Goal: Download file/media

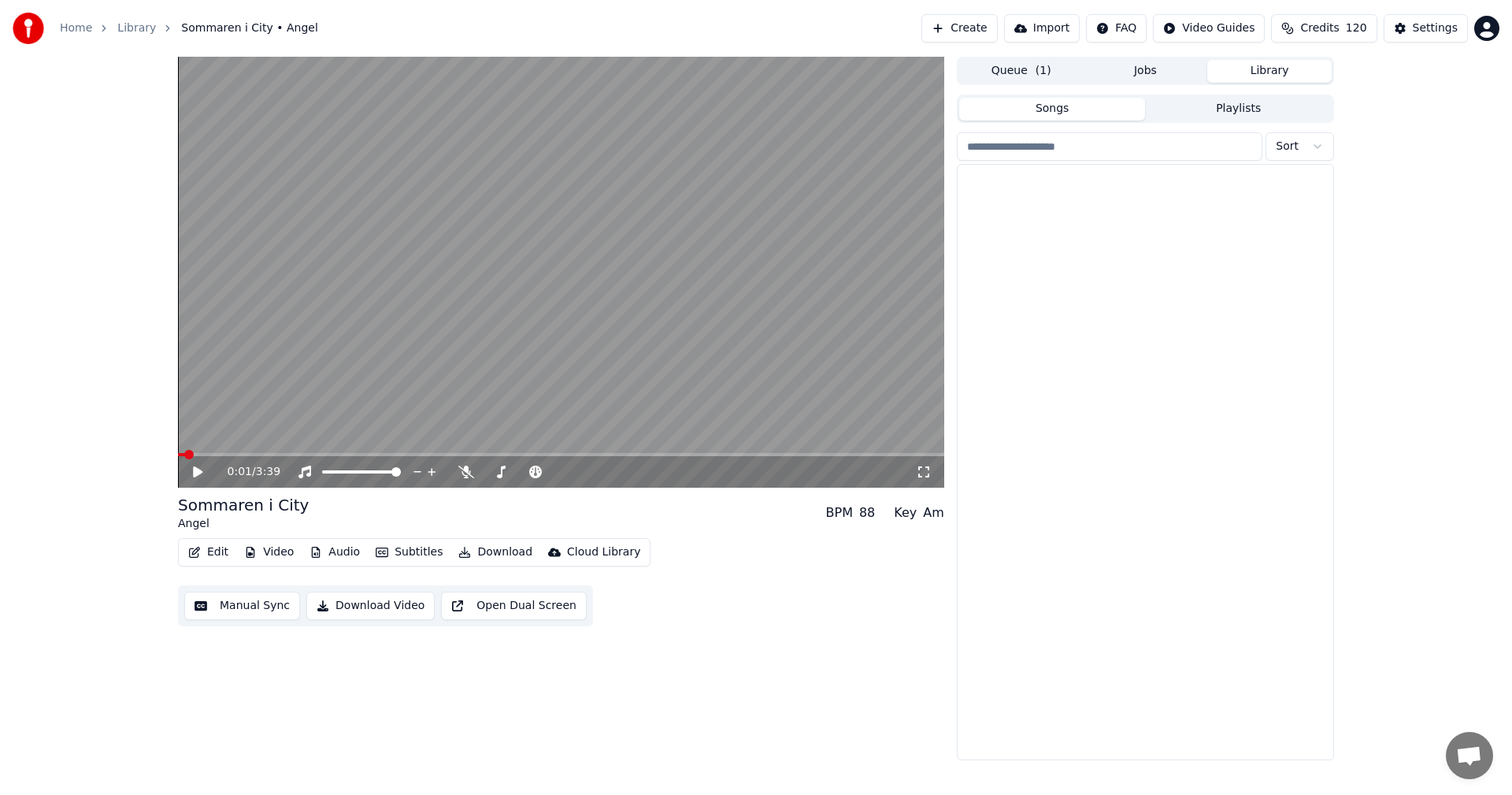
click at [1290, 68] on button "Library" at bounding box center [1269, 71] width 125 height 23
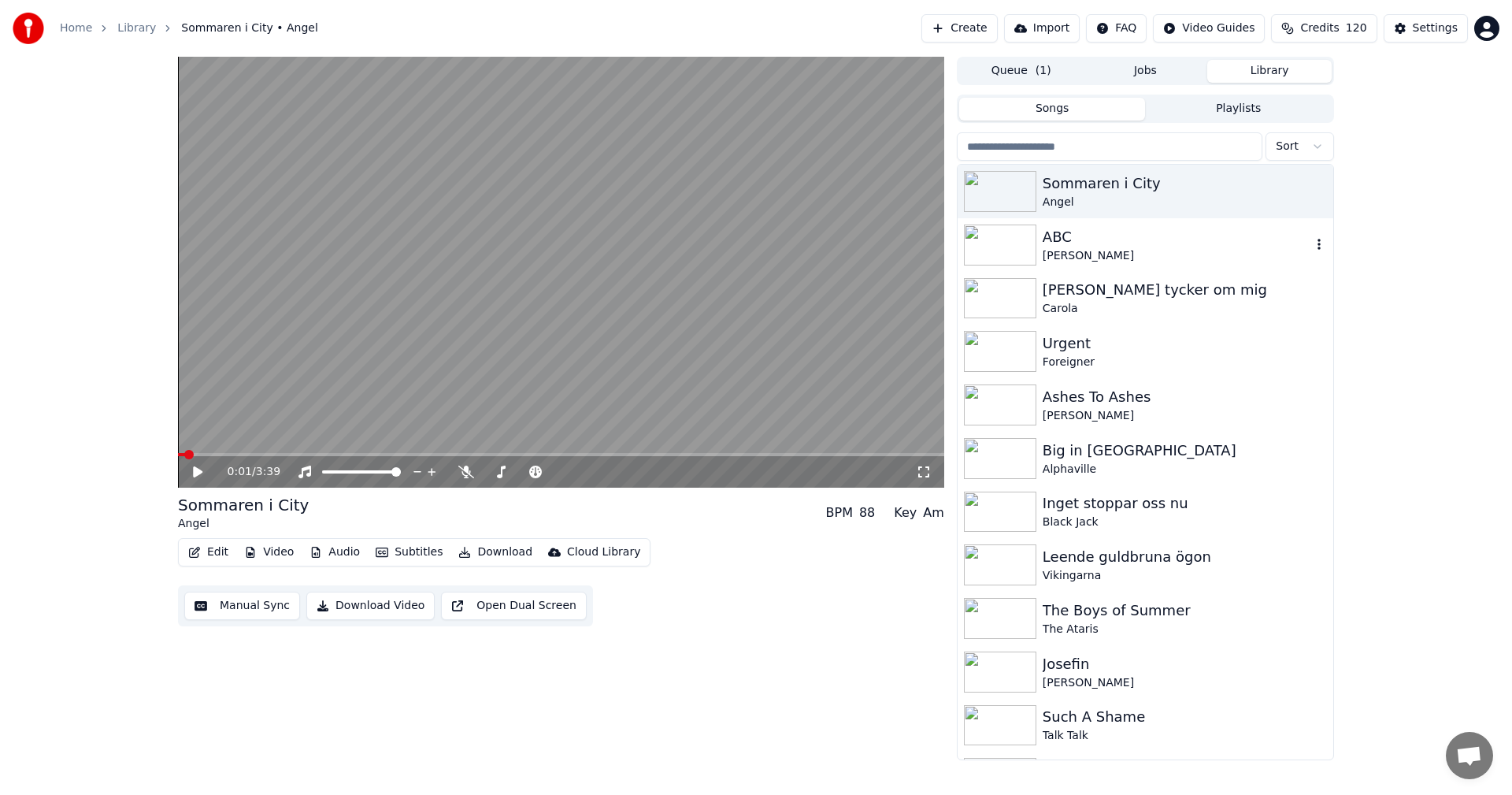
click at [1092, 254] on div "[PERSON_NAME]" at bounding box center [1176, 256] width 268 height 16
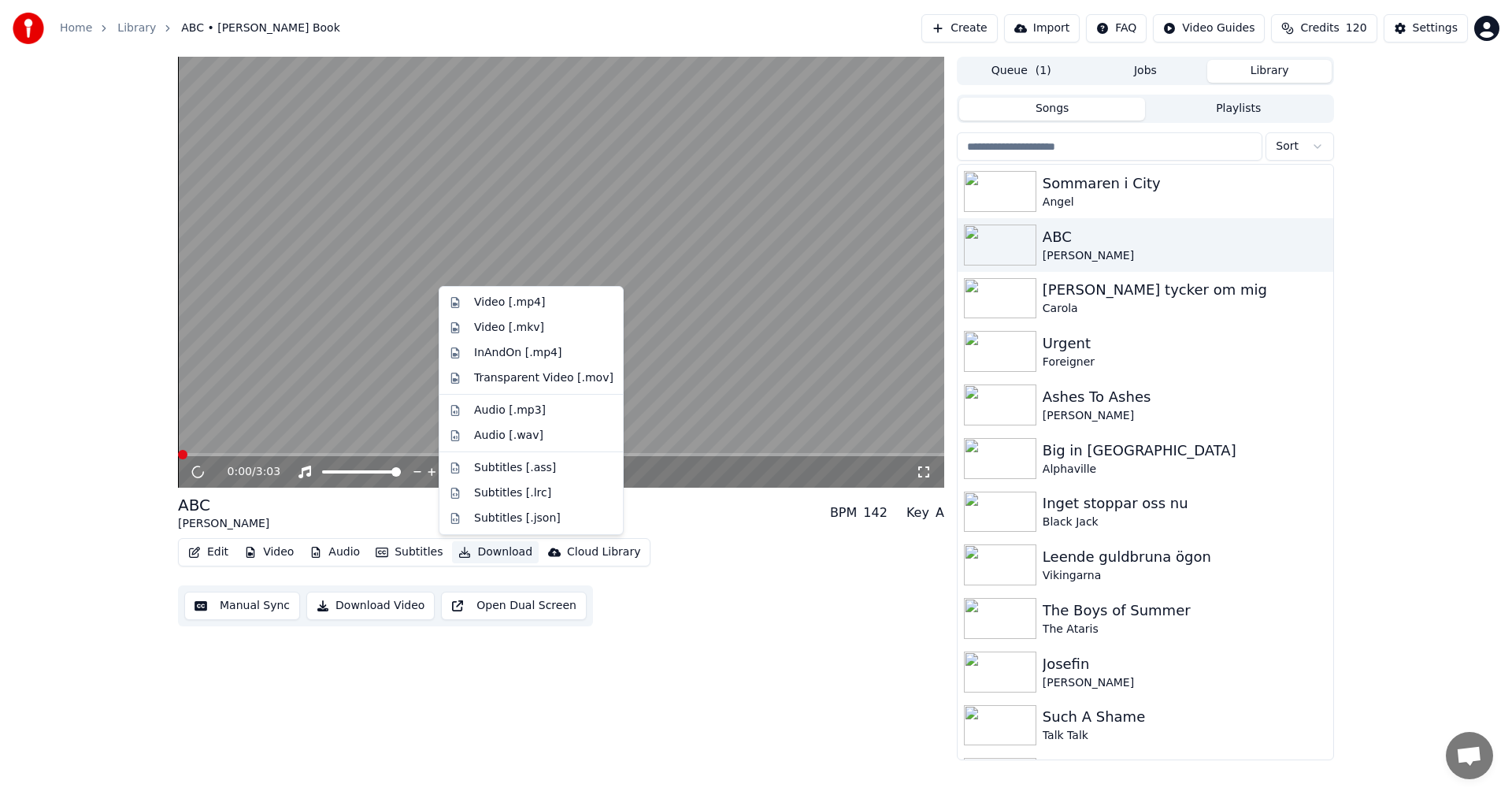
click at [505, 553] on button "Download" at bounding box center [495, 552] width 86 height 22
click at [556, 301] on div "Video [.mp4]" at bounding box center [544, 303] width 140 height 16
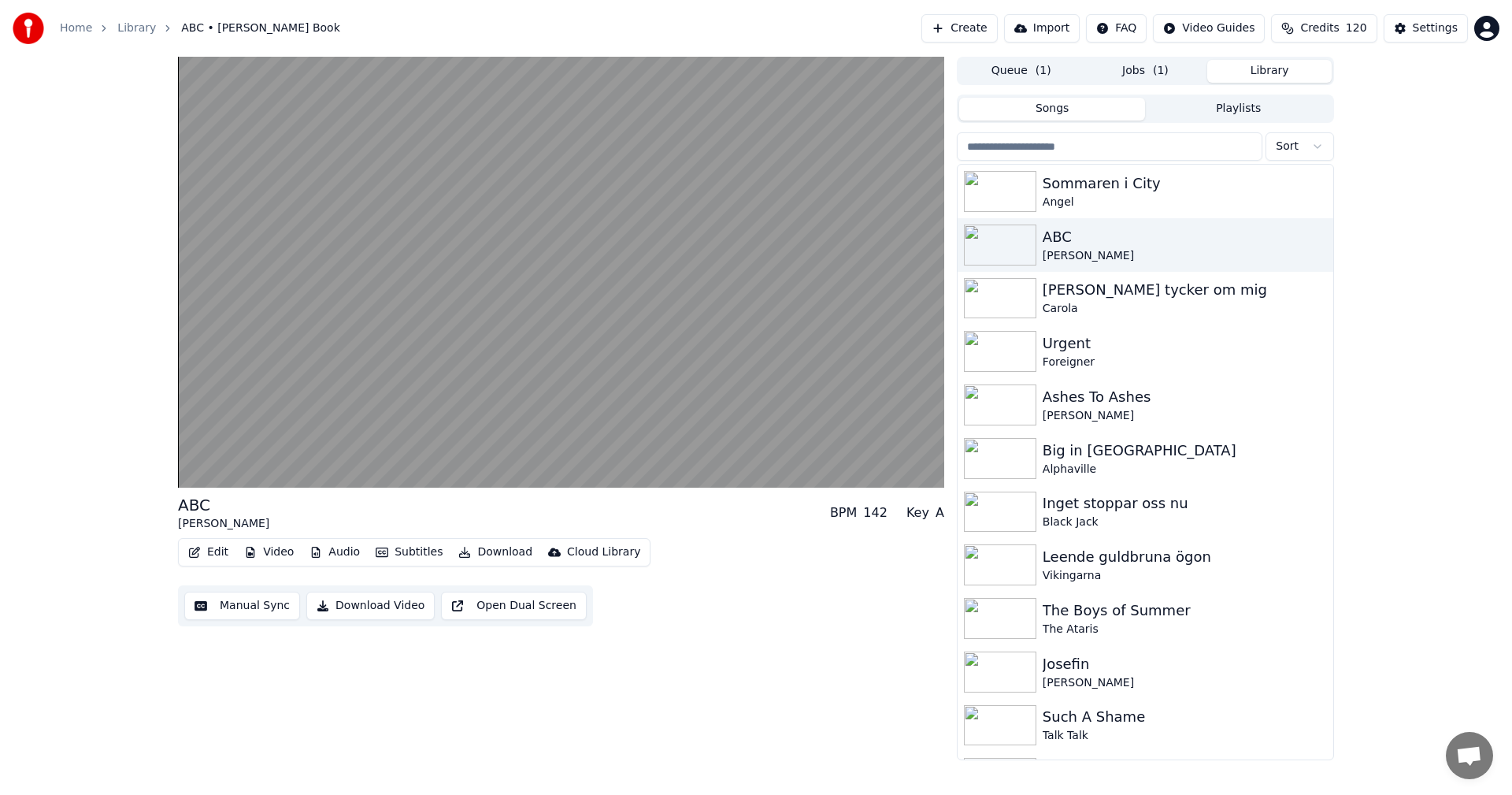
click at [1309, 74] on button "Library" at bounding box center [1269, 71] width 125 height 23
click at [1097, 198] on div "Angel" at bounding box center [1176, 202] width 268 height 16
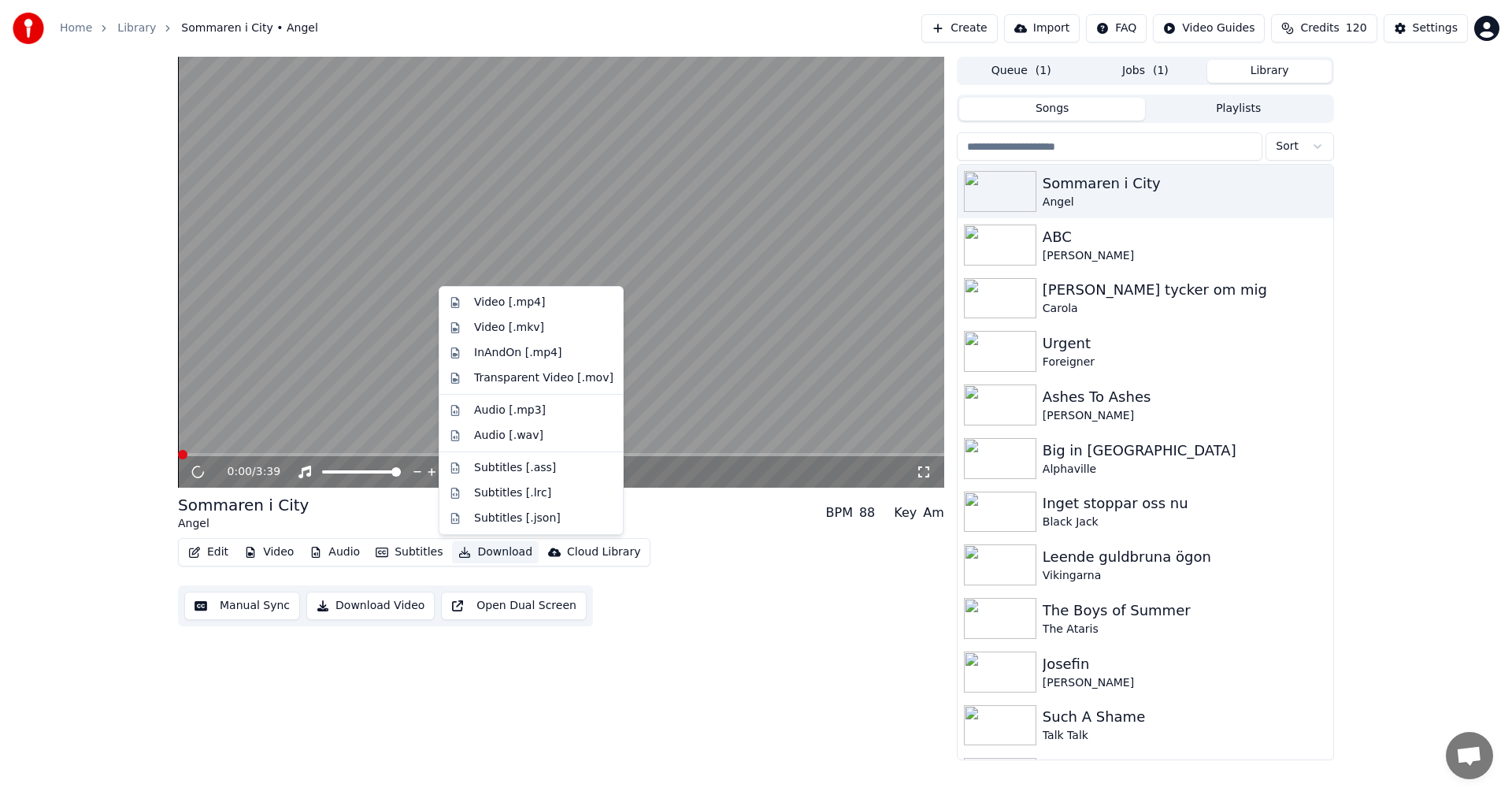
click at [488, 549] on button "Download" at bounding box center [495, 552] width 86 height 22
click at [540, 297] on div "Video [.mp4]" at bounding box center [544, 303] width 140 height 16
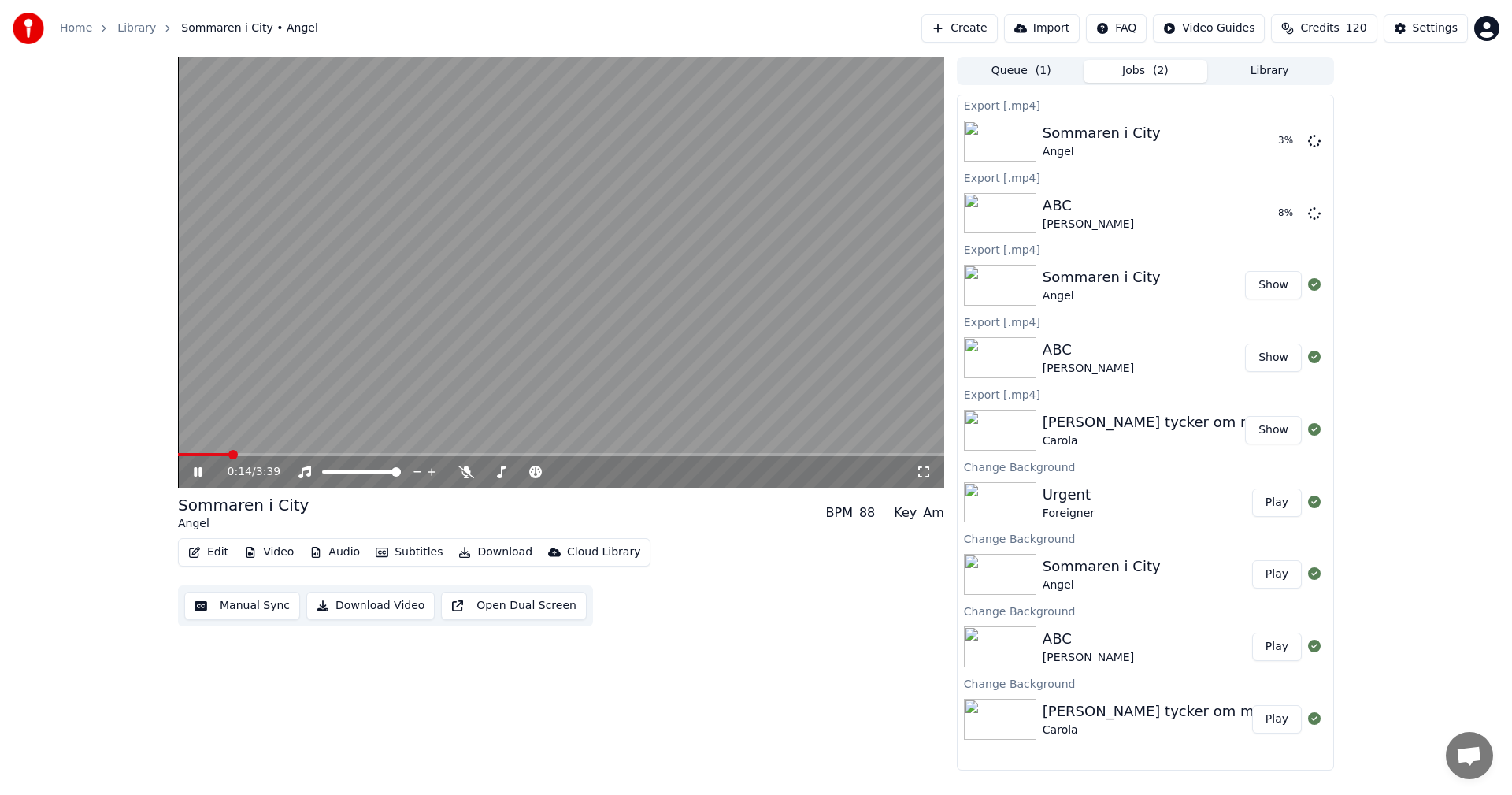
click at [197, 474] on icon at bounding box center [209, 472] width 37 height 13
click at [1369, 12] on div "Home Library [GEOGRAPHIC_DATA] • Angel Create Import FAQ Video Guides Credits 1…" at bounding box center [756, 28] width 1512 height 57
click at [1361, 24] on span "120" at bounding box center [1357, 28] width 22 height 16
click at [1308, 176] on button "Refresh" at bounding box center [1333, 190] width 82 height 28
click at [51, 523] on div "0:14 / 3:39 Sommaren i City Angel BPM 88 Key Am Edit Video Audio Subtitles Down…" at bounding box center [756, 414] width 1512 height 713
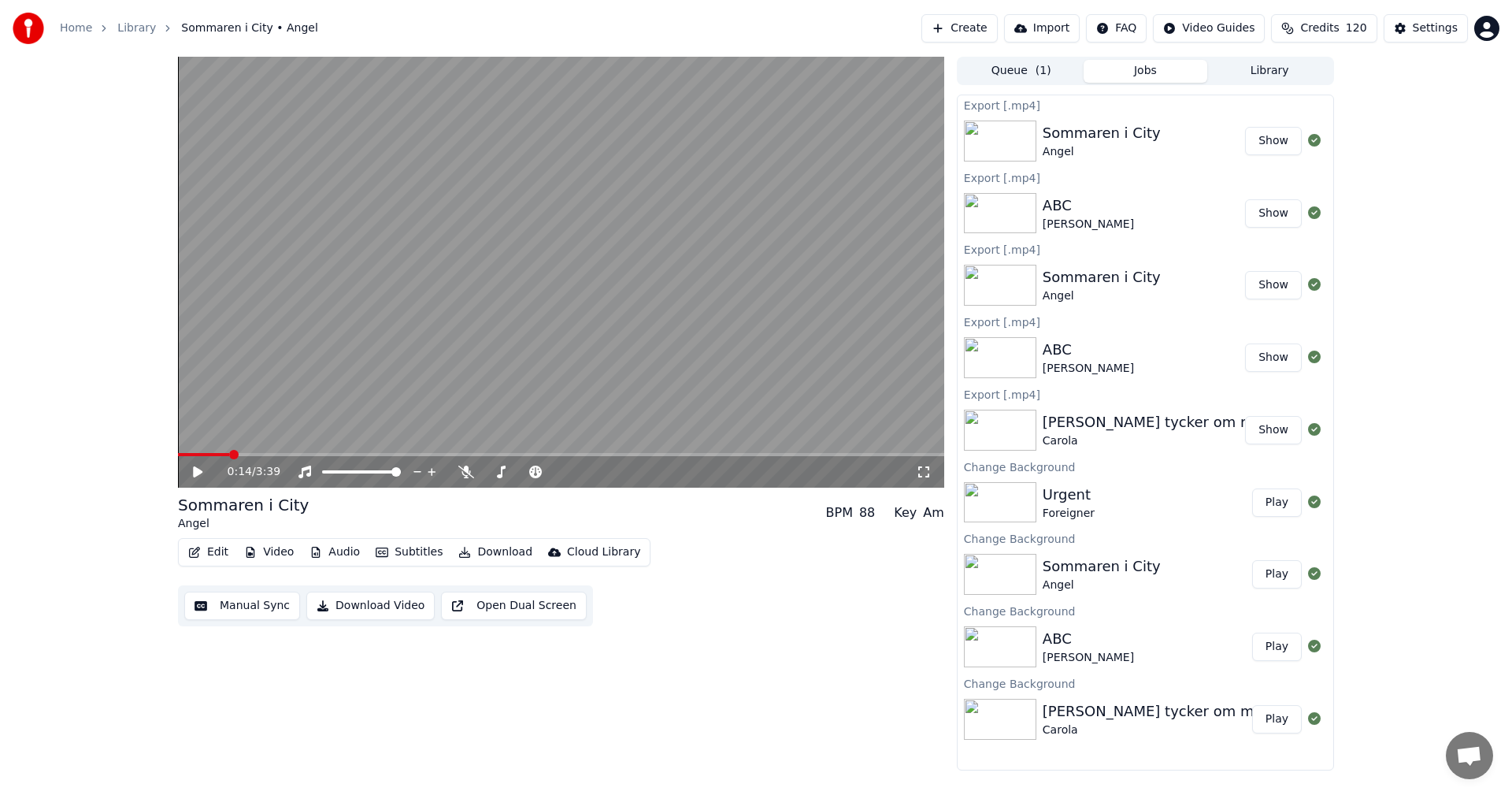
click at [1318, 18] on button "Credits 120" at bounding box center [1323, 28] width 105 height 28
click at [1351, 182] on button "Refresh" at bounding box center [1333, 190] width 82 height 28
